Goal: Find specific page/section: Find specific page/section

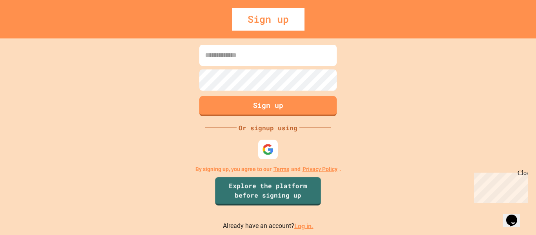
click at [294, 224] on link "Log in." at bounding box center [303, 225] width 19 height 7
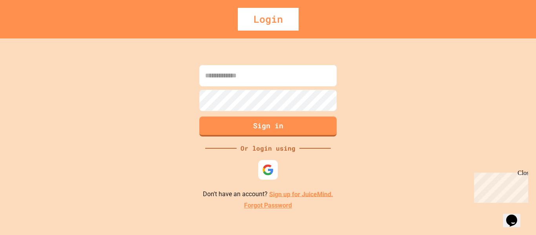
click at [273, 175] on img at bounding box center [268, 170] width 12 height 12
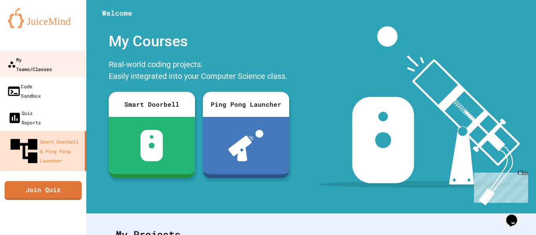
click at [43, 61] on div "My Teams/Classes" at bounding box center [29, 64] width 44 height 19
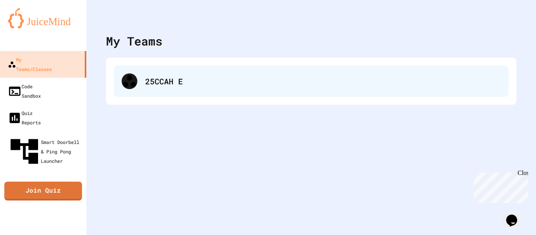
click at [124, 75] on div at bounding box center [130, 81] width 16 height 16
